Goal: Information Seeking & Learning: Find specific fact

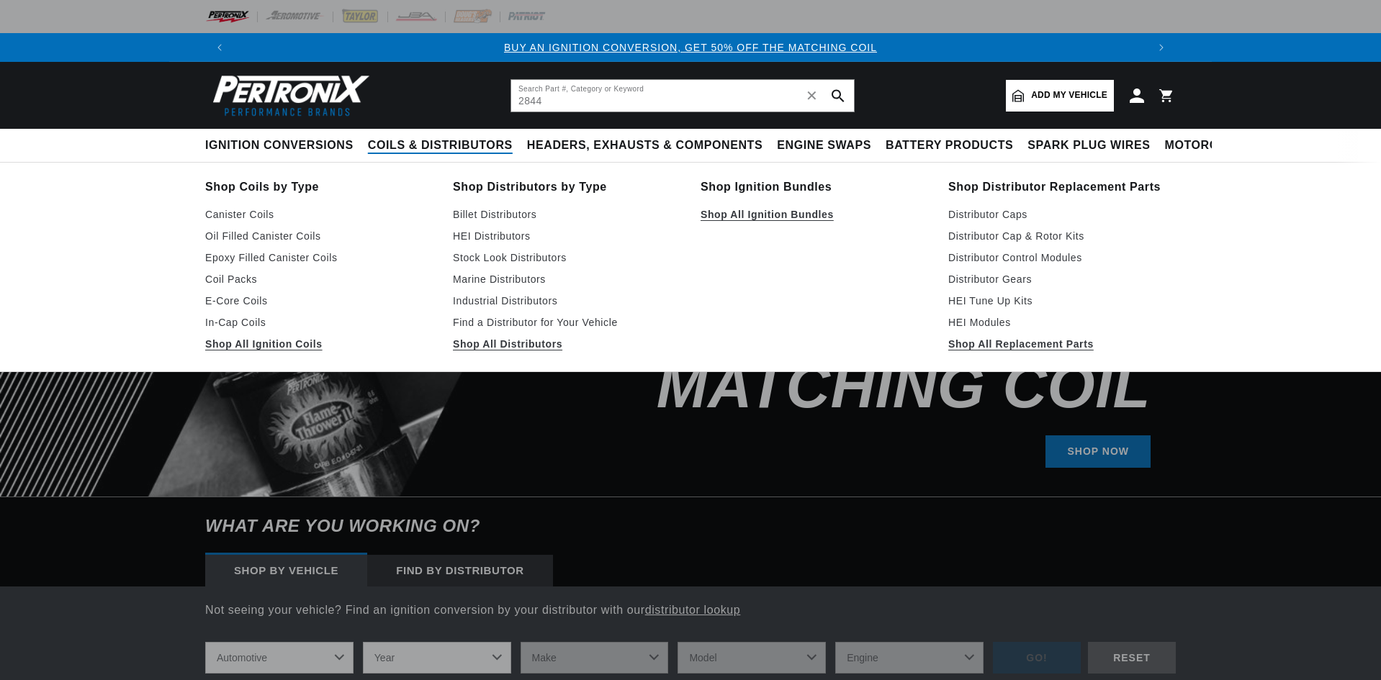
type input "2844"
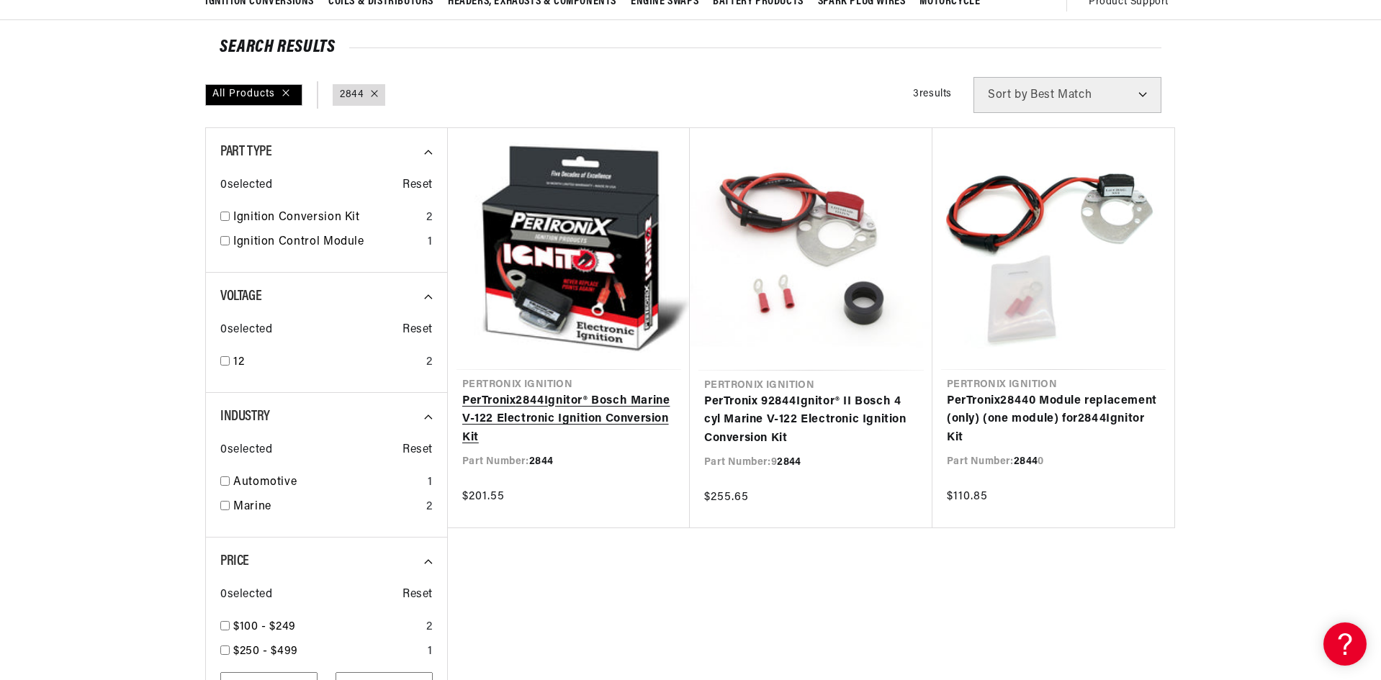
click at [560, 413] on link "PerTronix 2844 Ignitor® Bosch Marine V-122 Electronic Ignition Conversion Kit" at bounding box center [568, 419] width 213 height 55
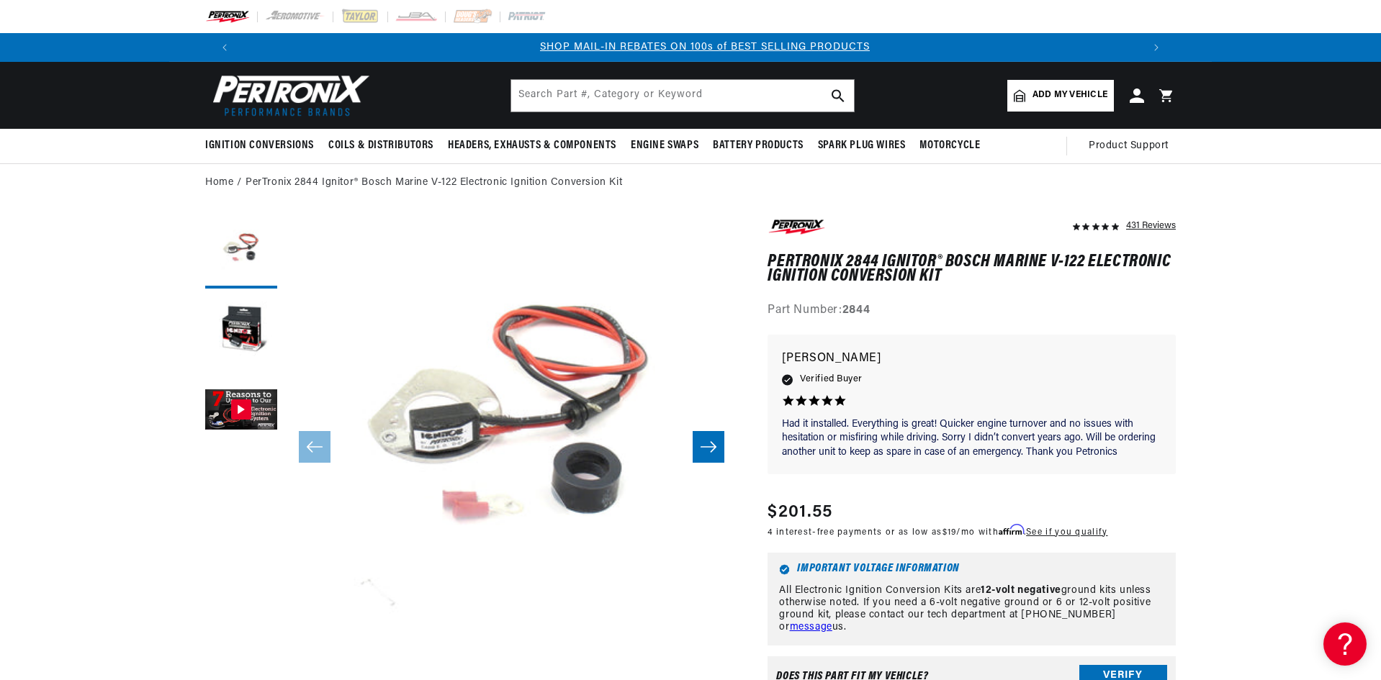
scroll to position [0, 899]
drag, startPoint x: 846, startPoint y: 307, endPoint x: 871, endPoint y: 307, distance: 25.2
click at [870, 307] on strong "2844" at bounding box center [856, 311] width 28 height 12
drag, startPoint x: 526, startPoint y: 99, endPoint x: 516, endPoint y: 101, distance: 10.2
click at [526, 100] on input "text" at bounding box center [682, 96] width 343 height 32
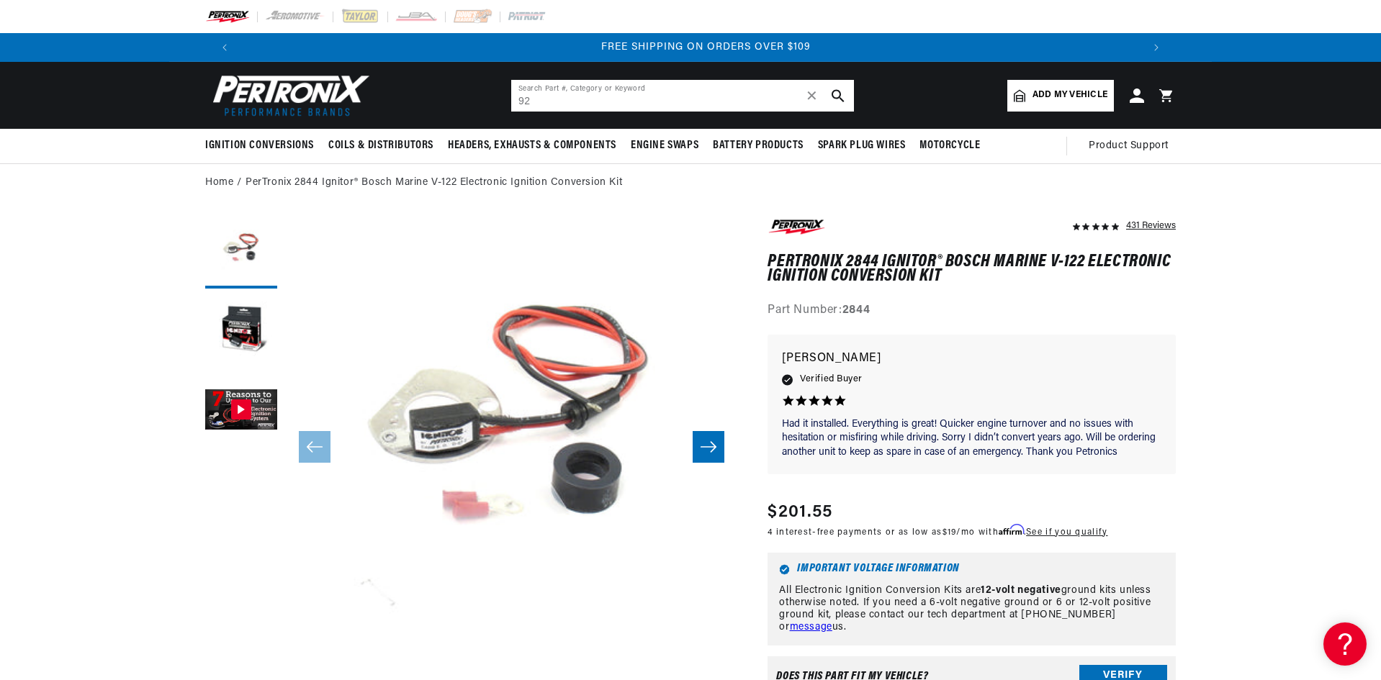
scroll to position [0, 1798]
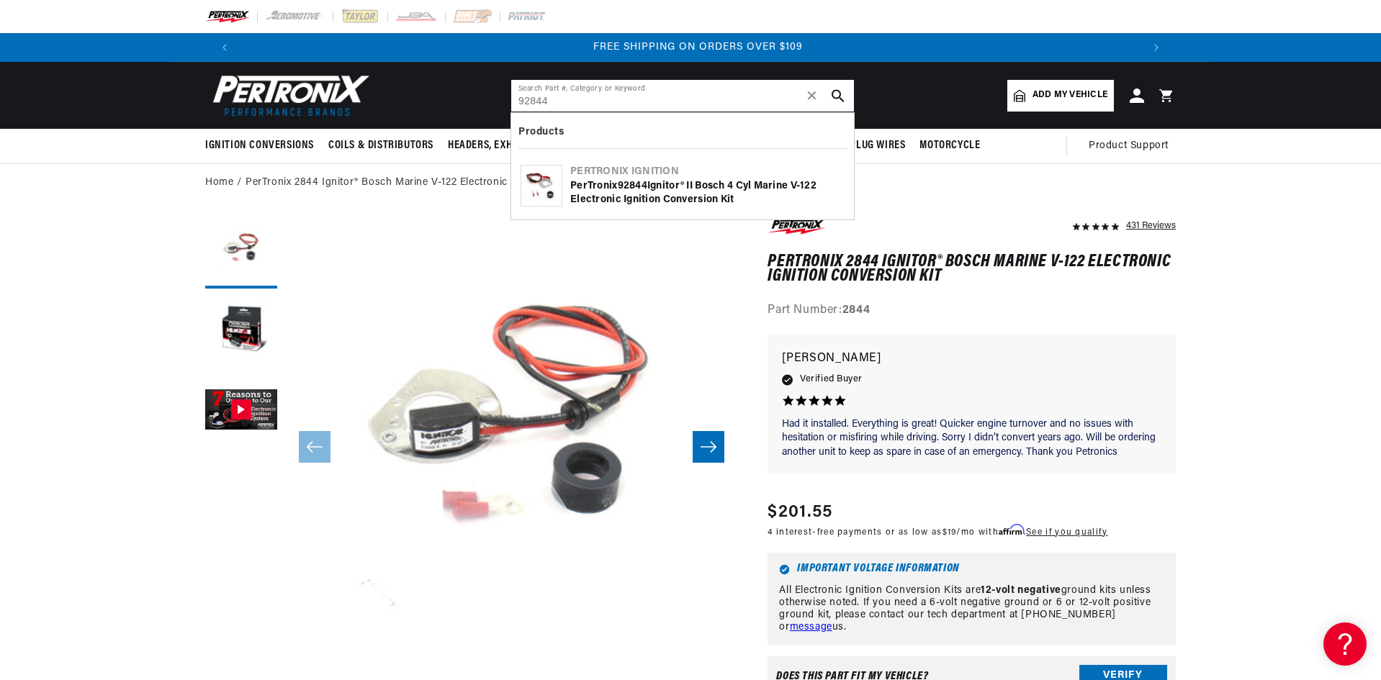
type input "92844"
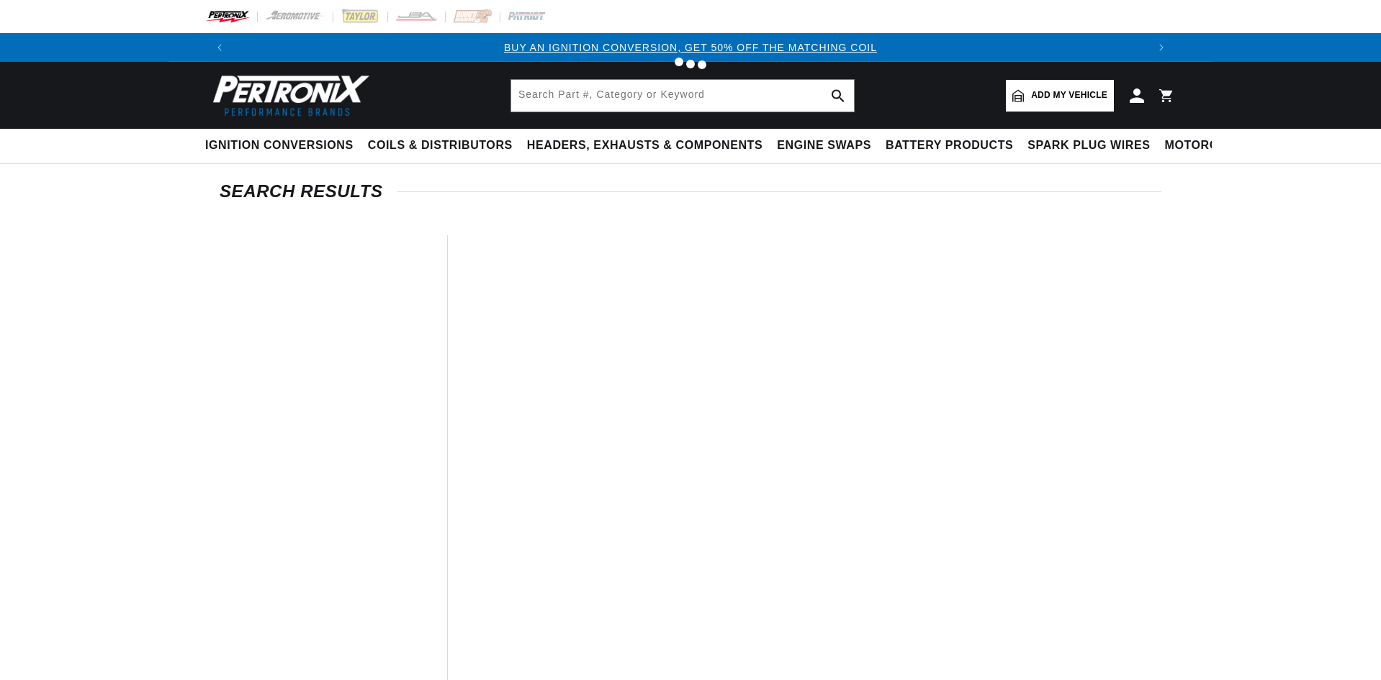
type input "92844"
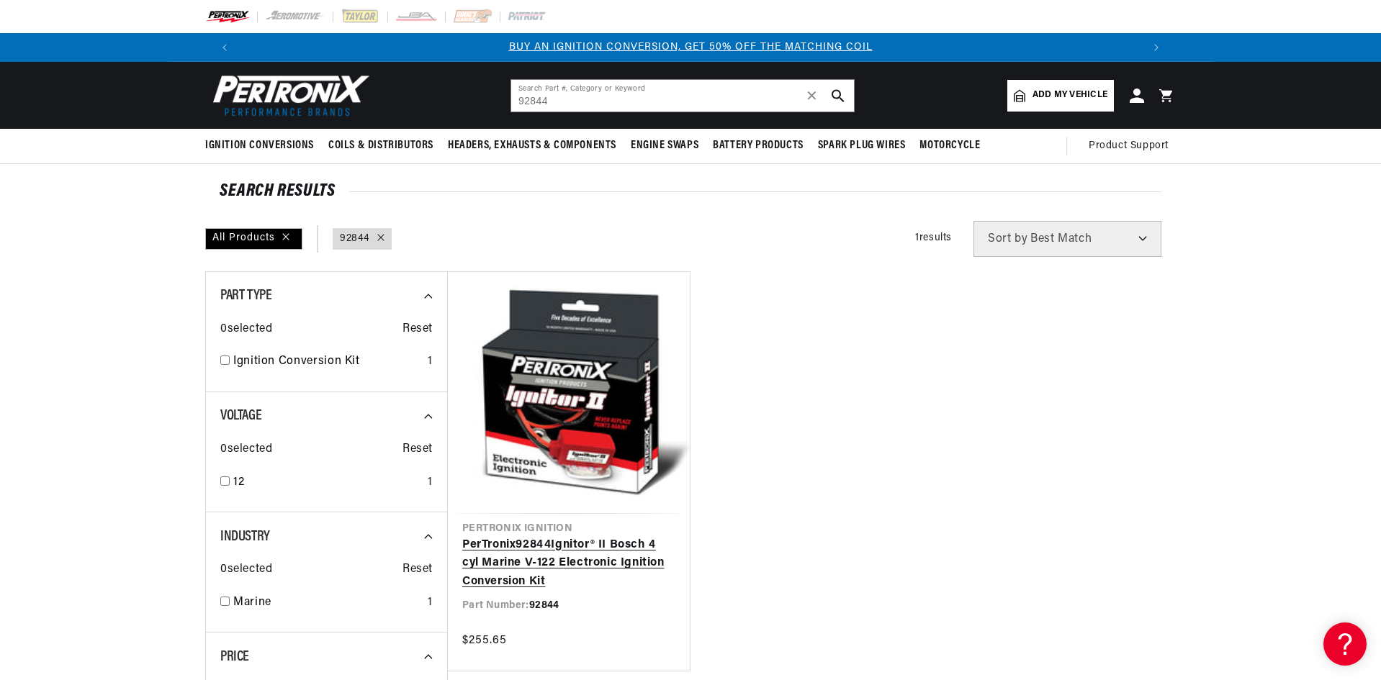
click at [571, 555] on link "PerTronix 92844 Ignitor® II Bosch 4 cyl Marine V-122 Electronic Ignition Conver…" at bounding box center [568, 563] width 213 height 55
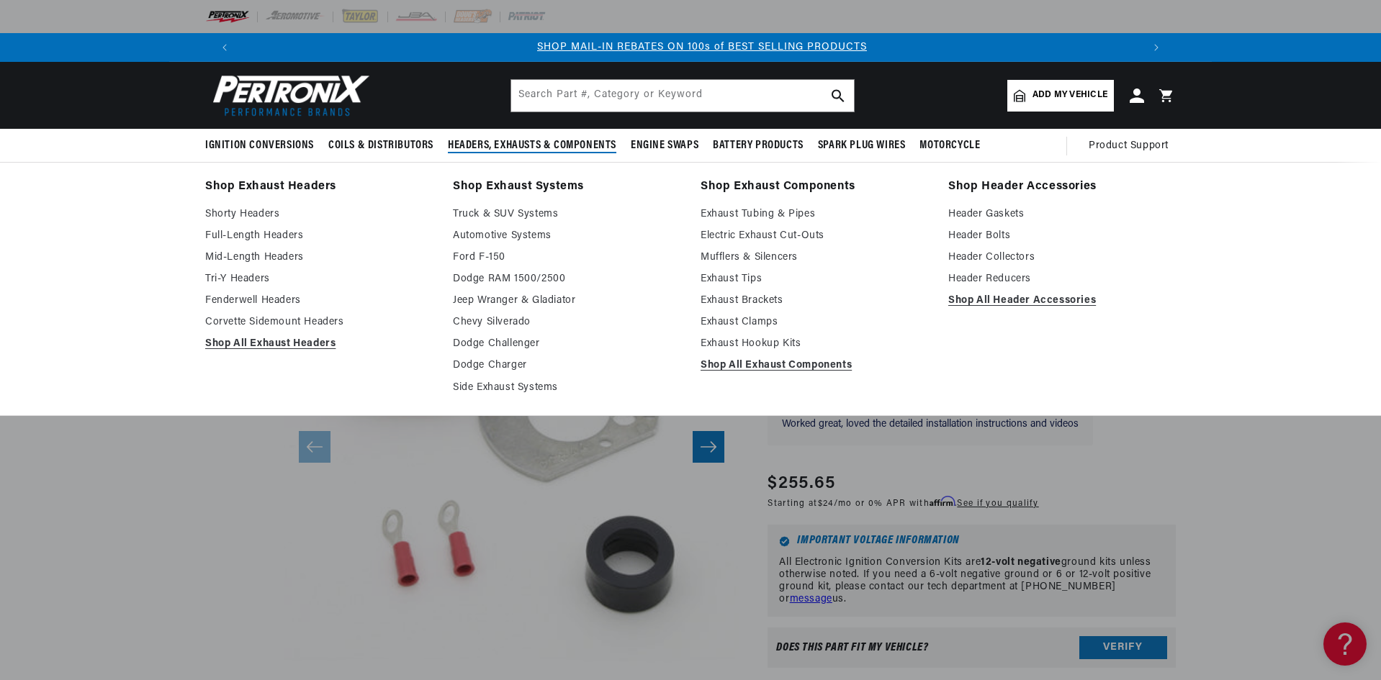
scroll to position [0, 899]
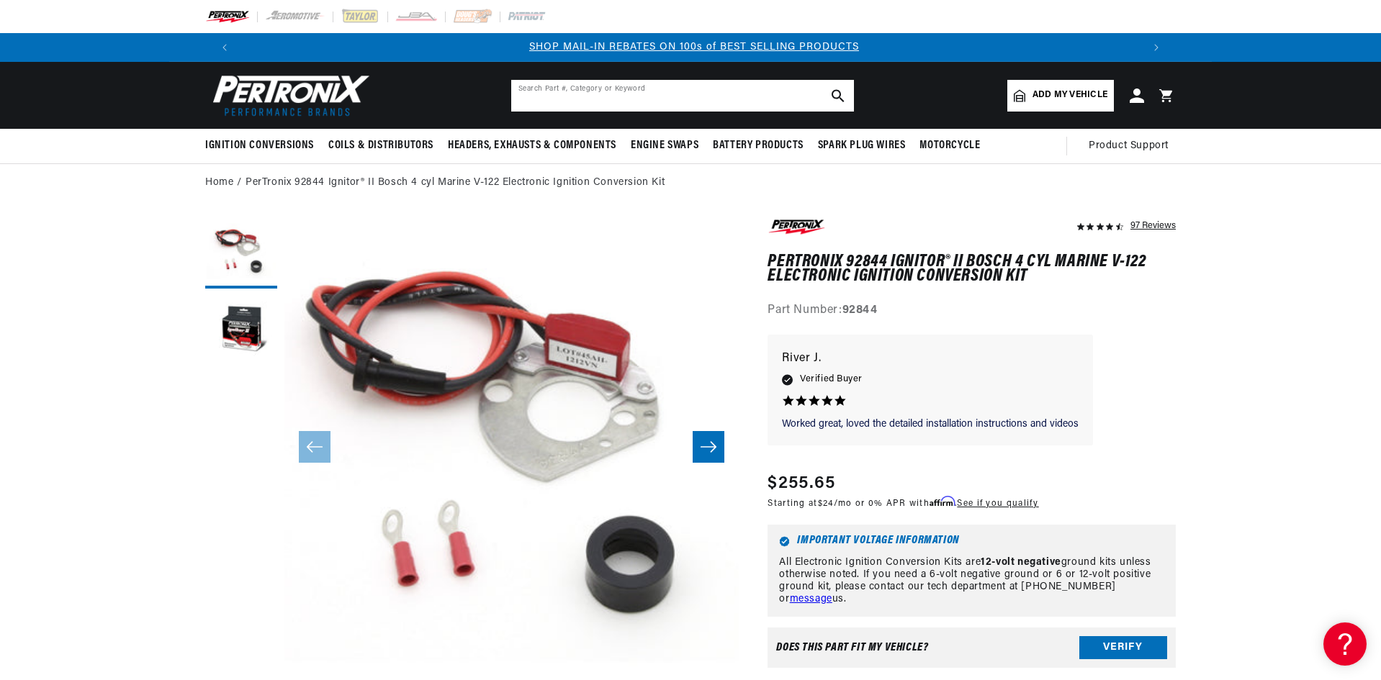
click at [543, 94] on input "text" at bounding box center [682, 96] width 343 height 32
drag, startPoint x: 565, startPoint y: 101, endPoint x: 484, endPoint y: 104, distance: 81.4
click at [484, 104] on header "BETTER SEARCH RESULTS Add your vehicle's year, make, and model to find parts be…" at bounding box center [690, 95] width 1042 height 67
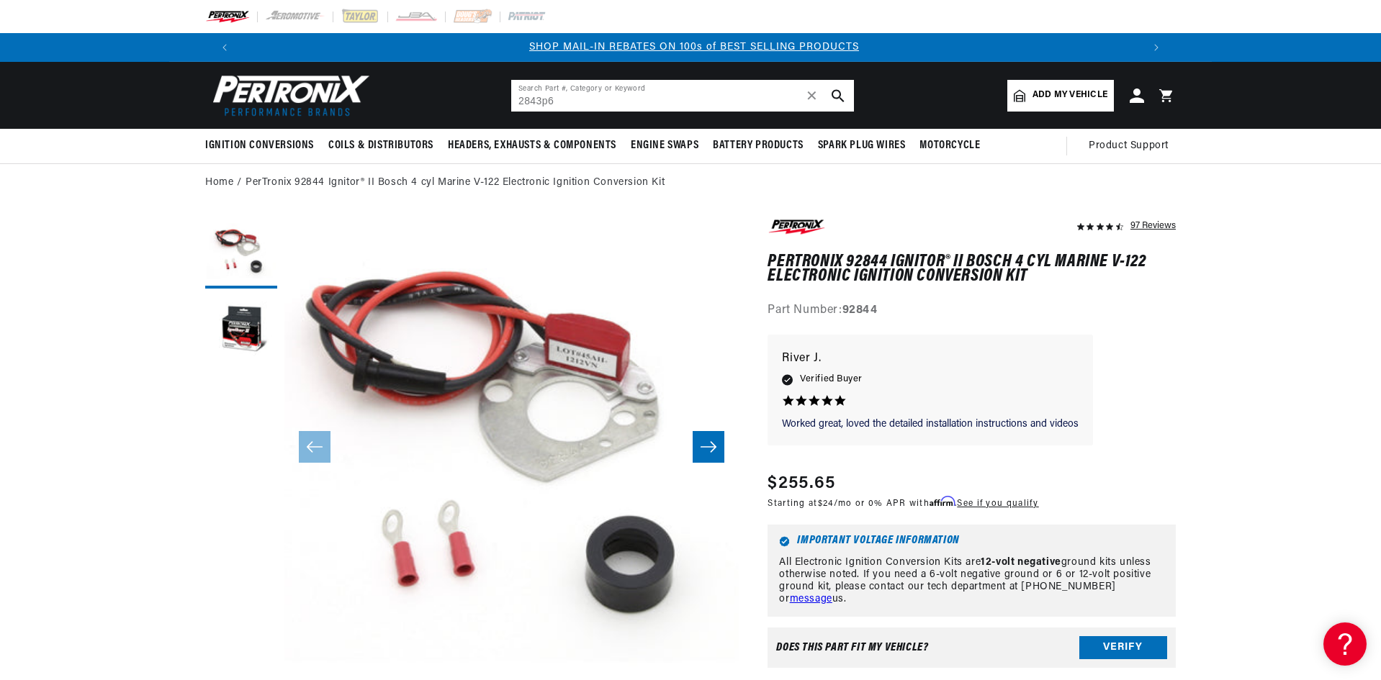
type input "2843p6"
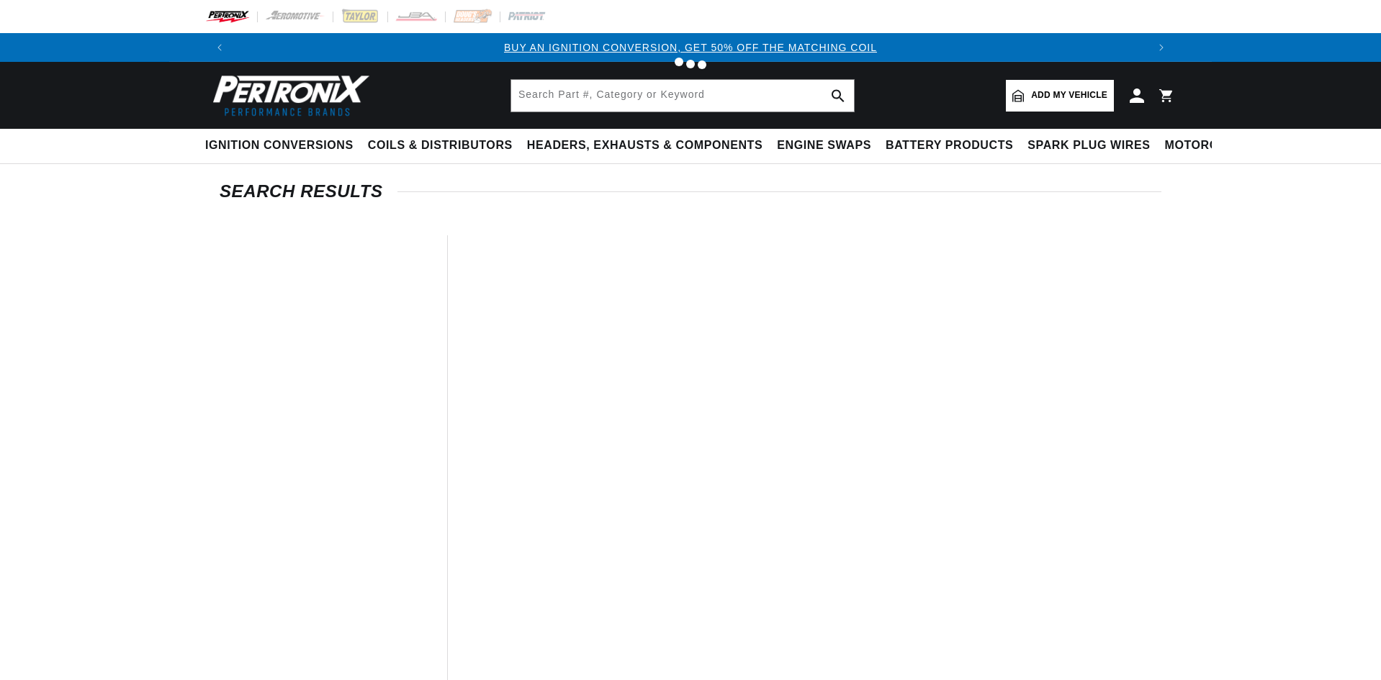
type input "45111"
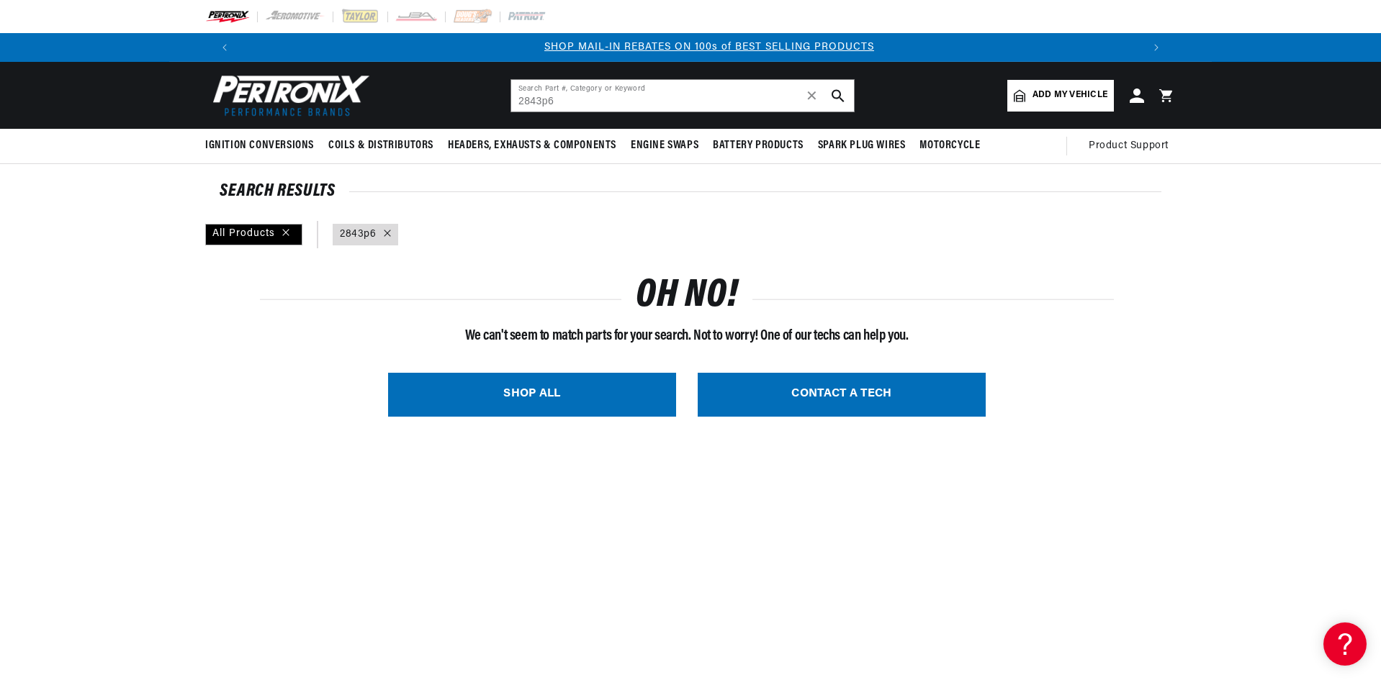
scroll to position [0, 899]
drag, startPoint x: 579, startPoint y: 98, endPoint x: 459, endPoint y: 94, distance: 120.3
click at [459, 94] on header "BETTER SEARCH RESULTS Add your vehicle's year, make, and model to find parts be…" at bounding box center [690, 95] width 1042 height 67
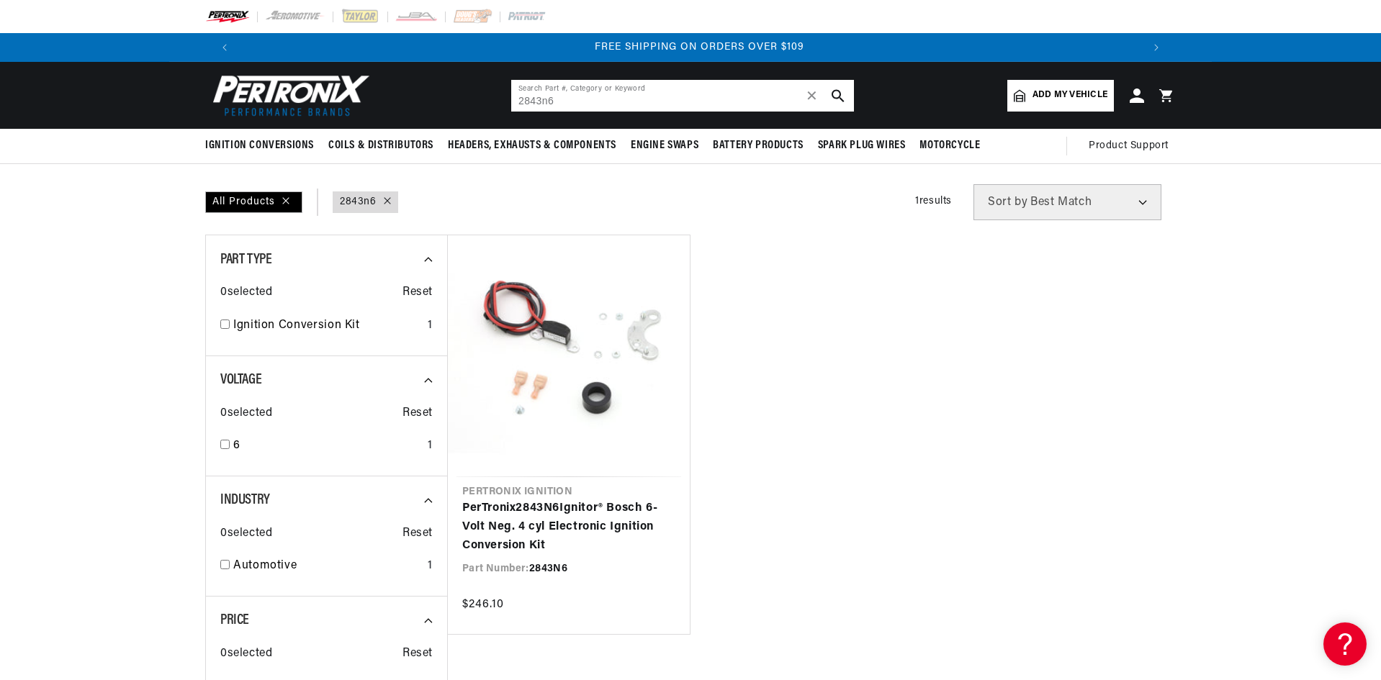
scroll to position [0, 1798]
paste input "Lu-166A"
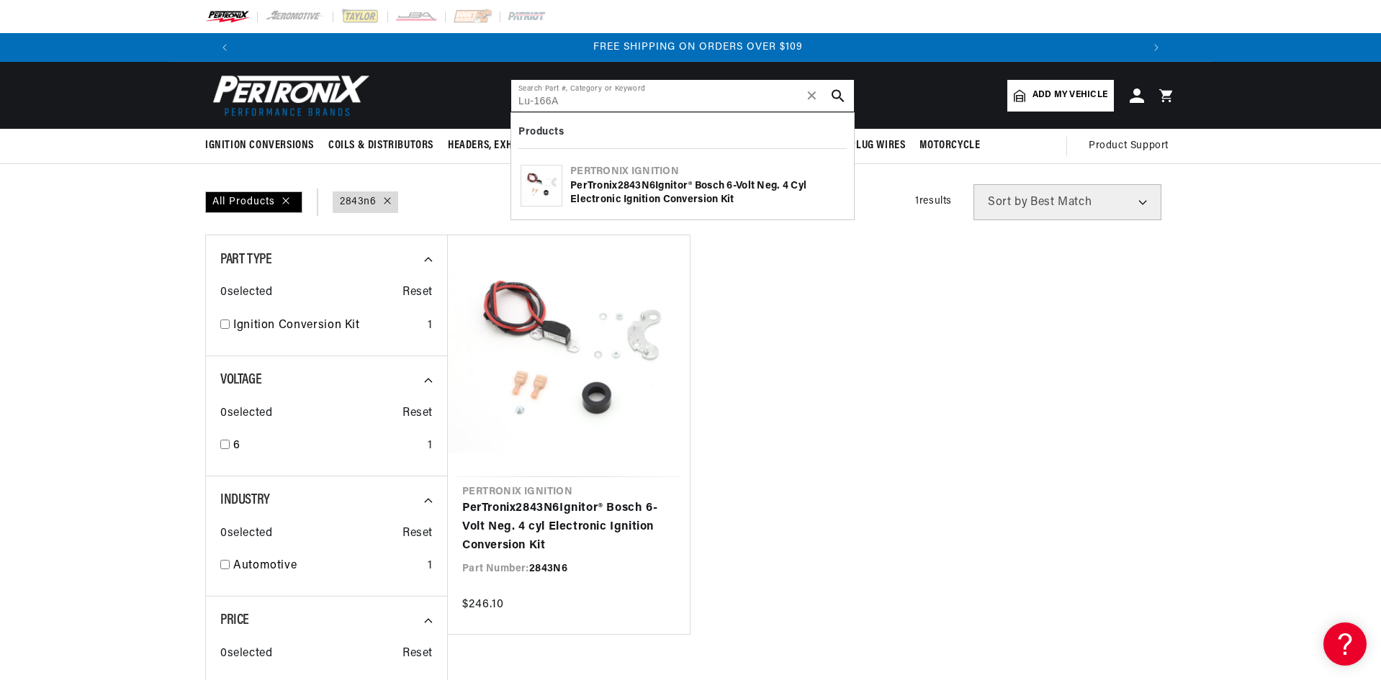
drag, startPoint x: 559, startPoint y: 100, endPoint x: 515, endPoint y: 104, distance: 43.4
click at [515, 104] on input "Lu-166A" at bounding box center [682, 96] width 343 height 32
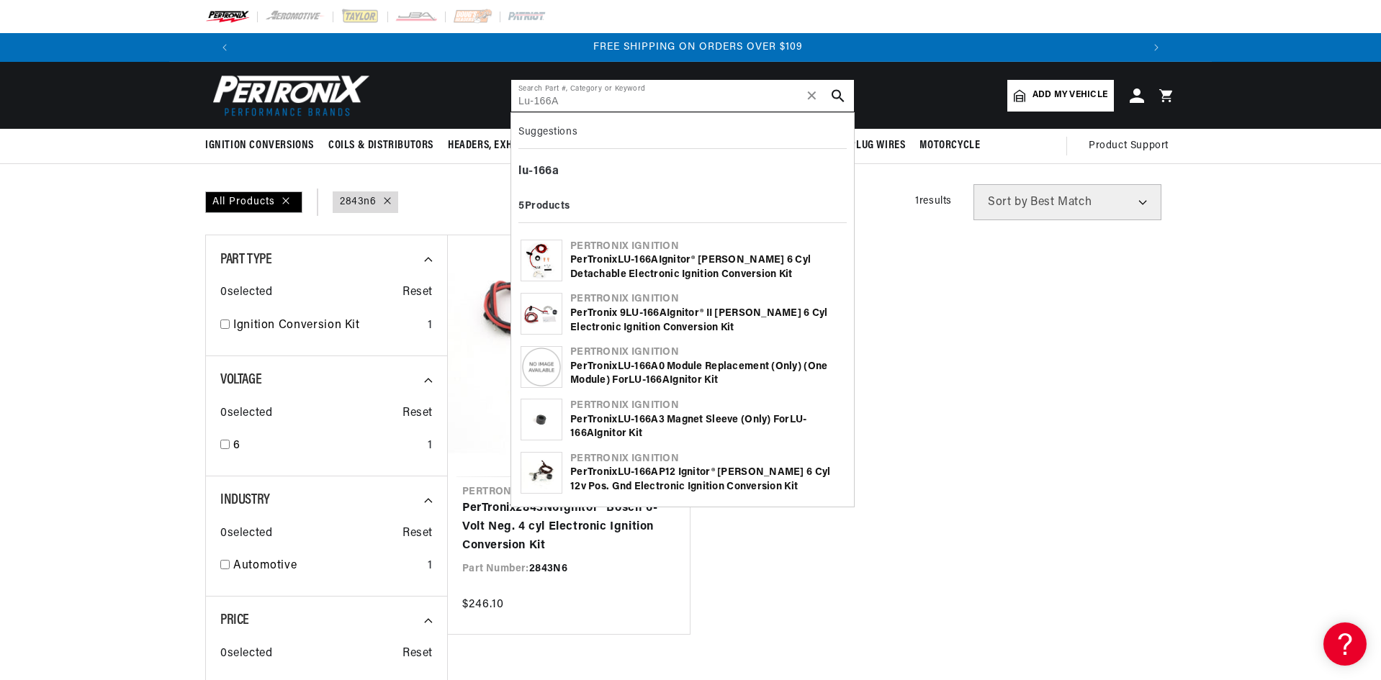
type input "Lu-166A"
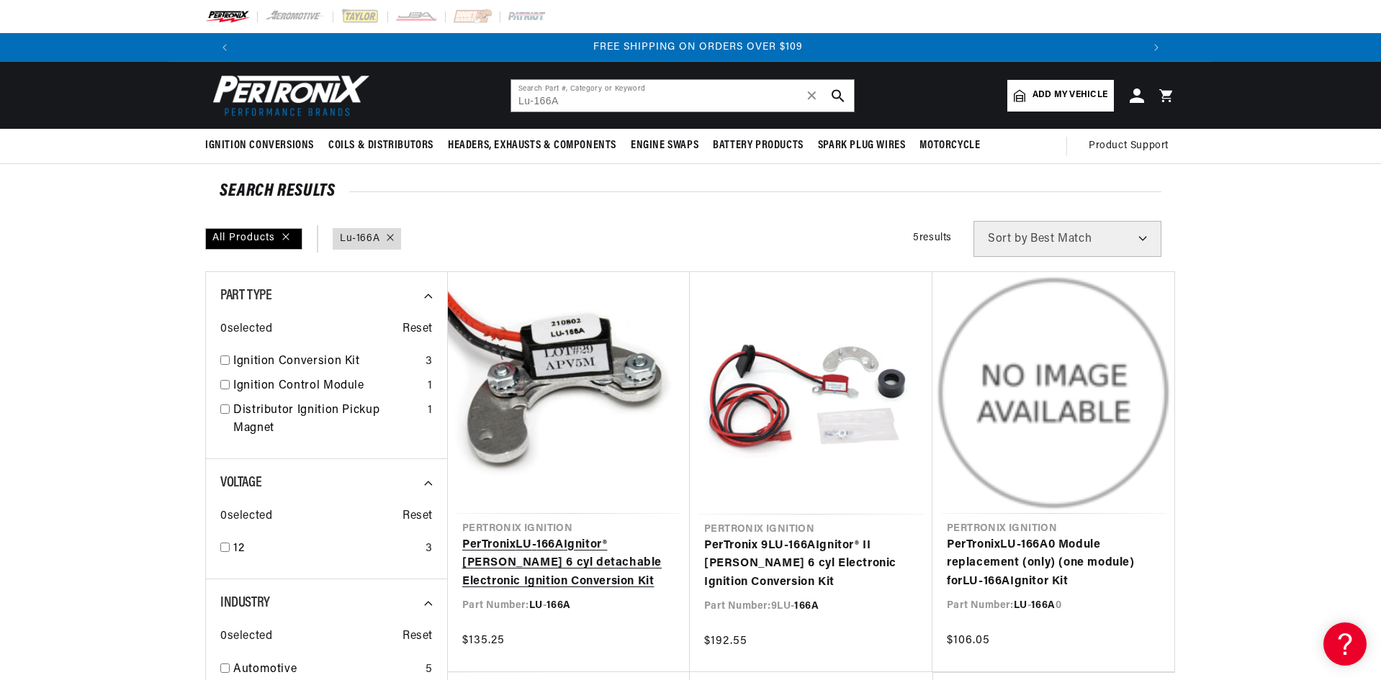
click at [567, 553] on link "PerTronix LU - 166A Ignitor® [PERSON_NAME] 6 cyl detachable Electronic Ignition…" at bounding box center [568, 563] width 213 height 55
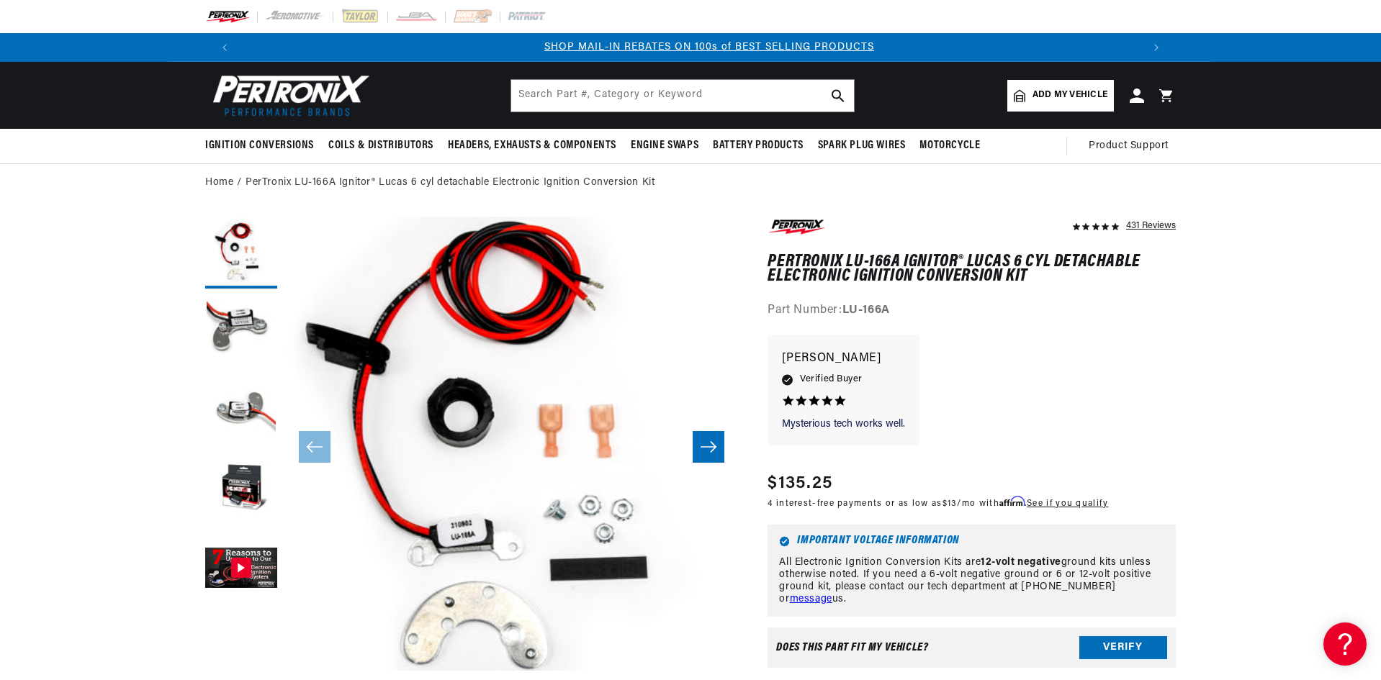
scroll to position [0, 899]
